Goal: Find specific page/section: Find specific page/section

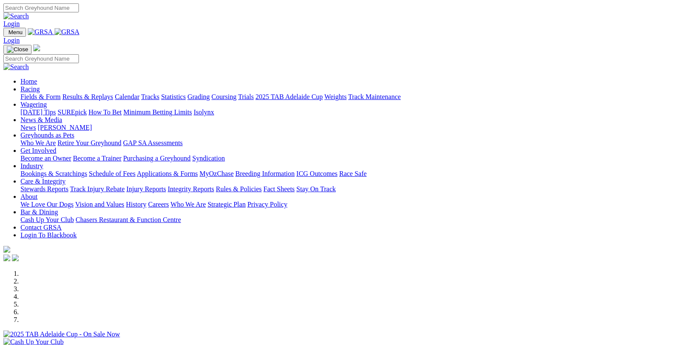
click at [43, 93] on link "Fields & Form" at bounding box center [40, 96] width 40 height 7
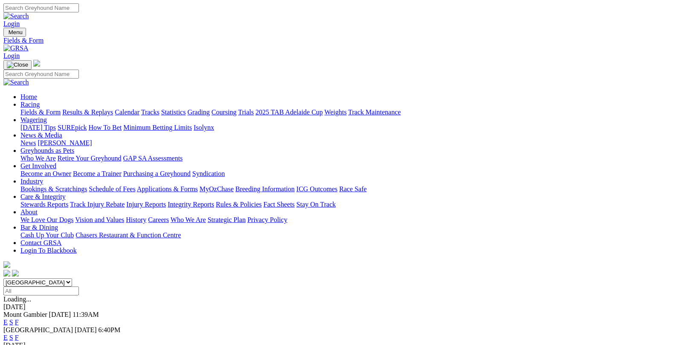
click at [19, 333] on link "F" at bounding box center [17, 336] width 4 height 7
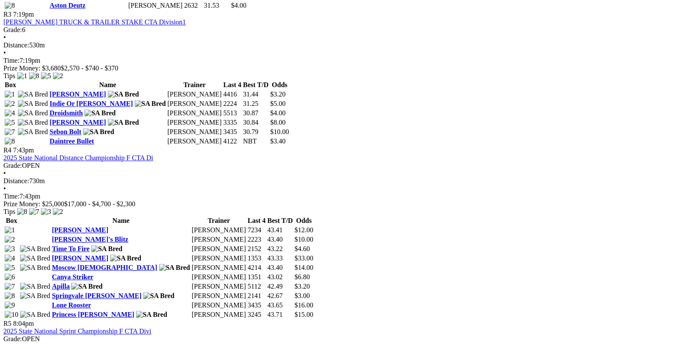
scroll to position [682, 0]
